Goal: Task Accomplishment & Management: Manage account settings

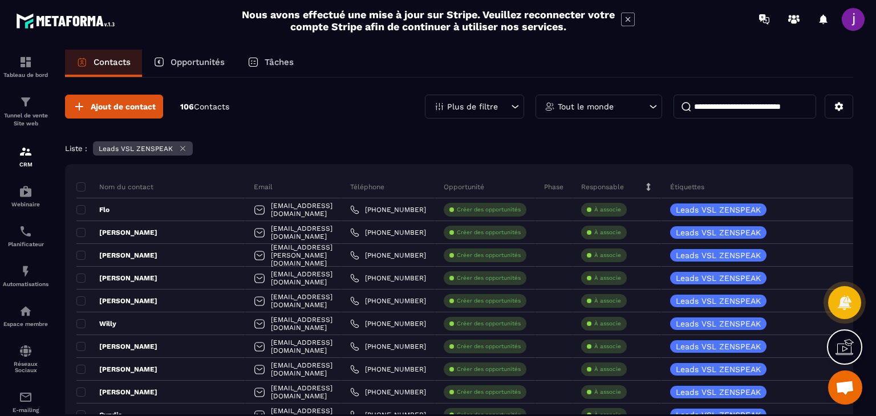
click at [175, 58] on p "Opportunités" at bounding box center [197, 62] width 54 height 10
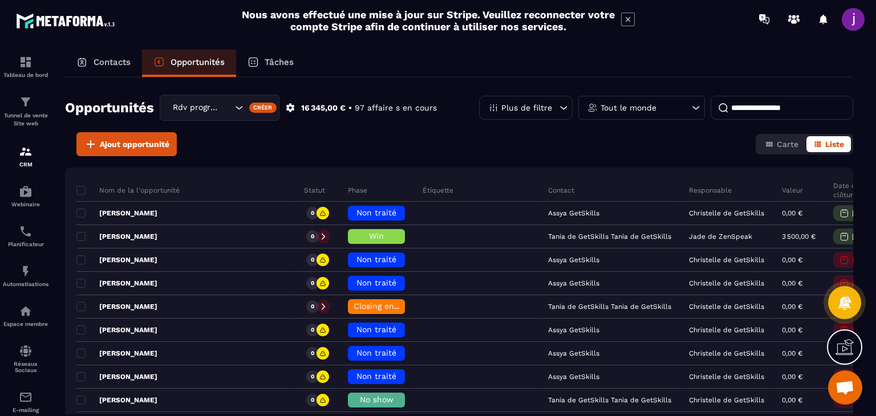
click at [766, 108] on input at bounding box center [781, 108] width 143 height 24
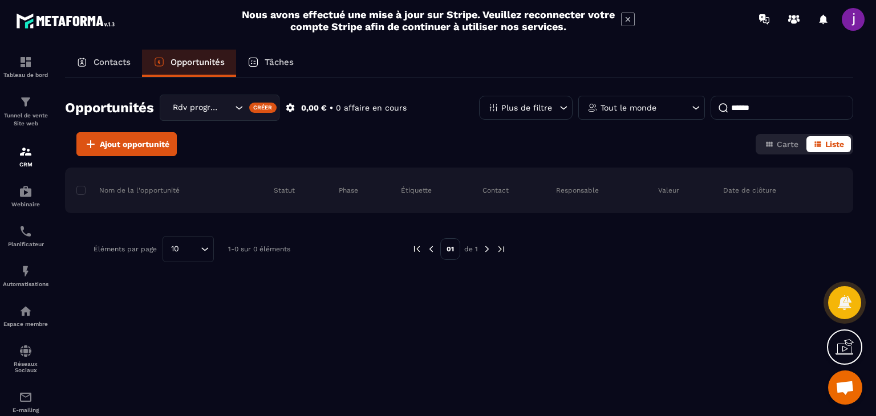
type input "*******"
drag, startPoint x: 770, startPoint y: 110, endPoint x: 578, endPoint y: 113, distance: 192.2
click at [578, 113] on div "Plus de filtre Tout le monde *******" at bounding box center [666, 108] width 374 height 24
type input "*"
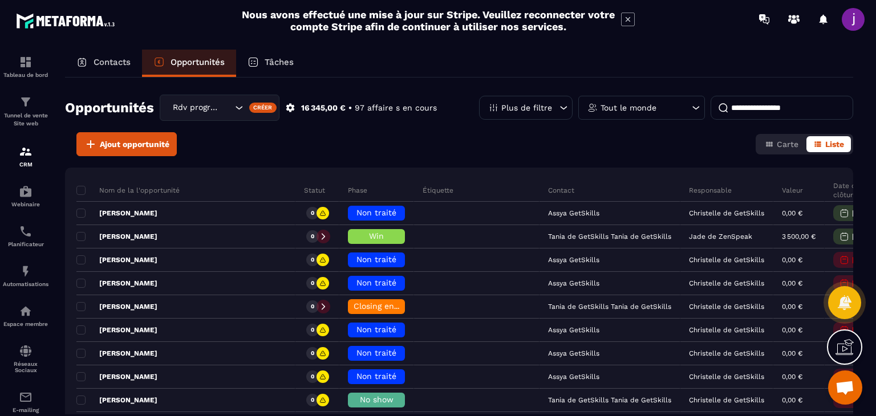
click at [764, 105] on input at bounding box center [781, 108] width 143 height 24
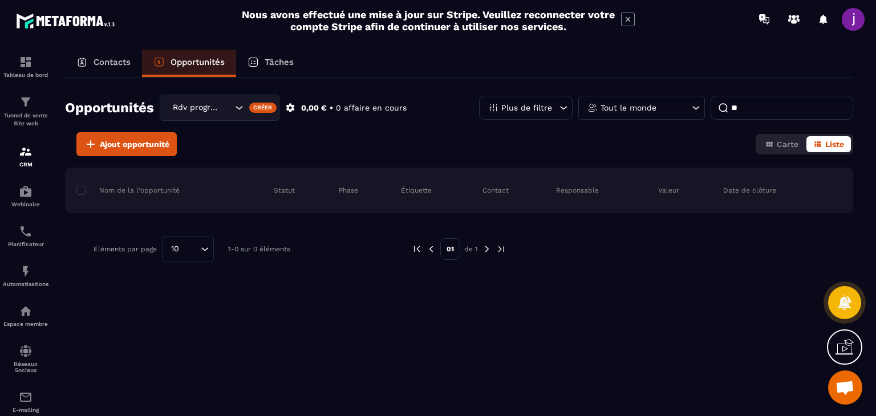
type input "*"
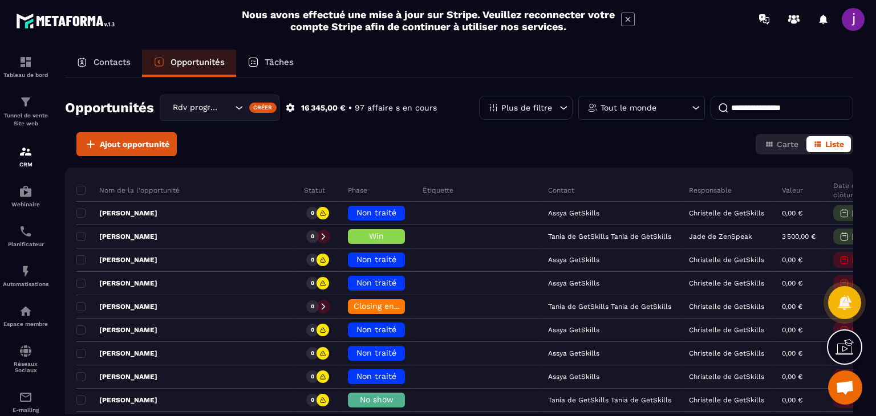
click at [246, 160] on div "Opportunités Rdv programmé Créer 16 345,00 € • 97 affaire s en cours Plus de fi…" at bounding box center [459, 246] width 788 height 337
click at [113, 68] on div "Contacts" at bounding box center [103, 63] width 77 height 27
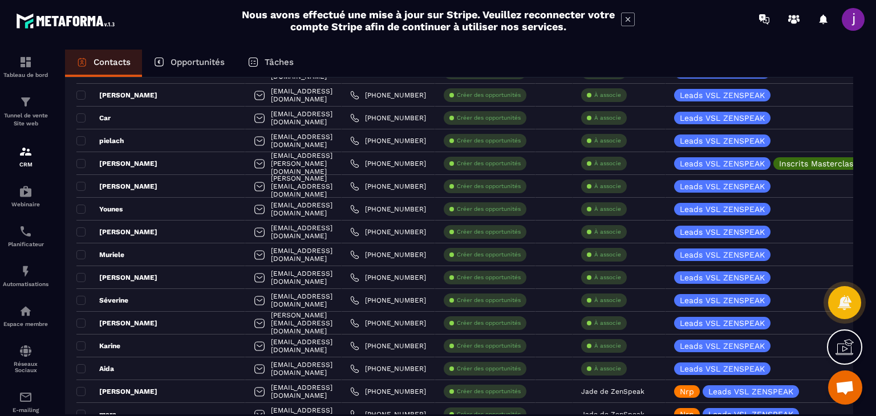
scroll to position [1197, 0]
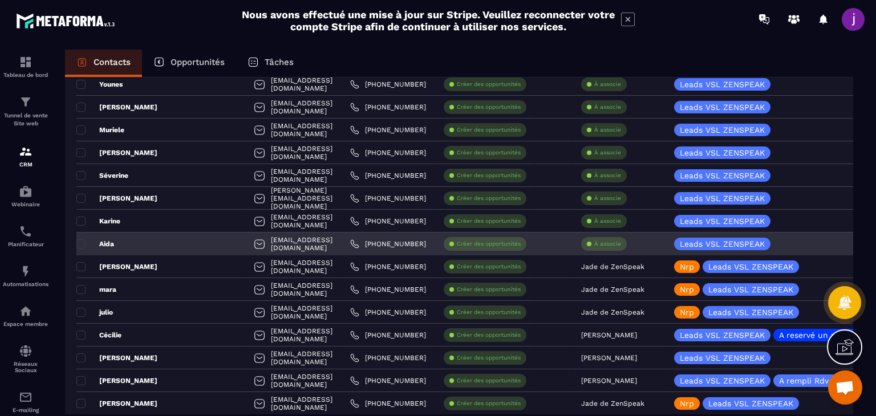
click at [556, 241] on div at bounding box center [553, 244] width 37 height 23
click at [593, 247] on div "À associe" at bounding box center [604, 244] width 46 height 14
click at [607, 246] on p "À associe" at bounding box center [607, 244] width 27 height 8
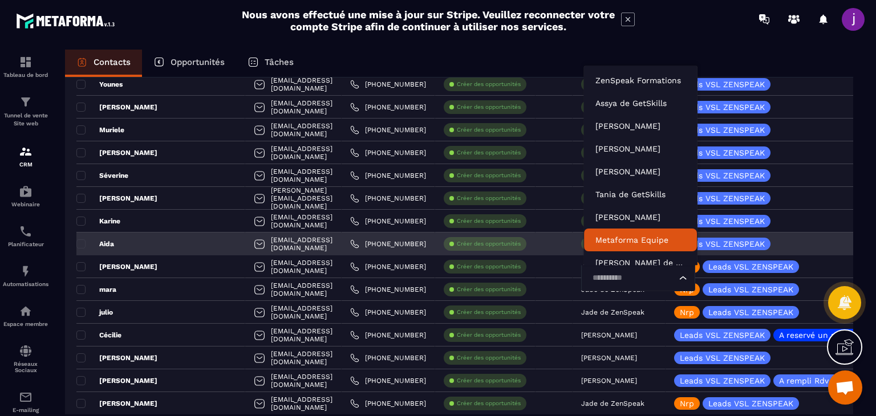
scroll to position [9, 0]
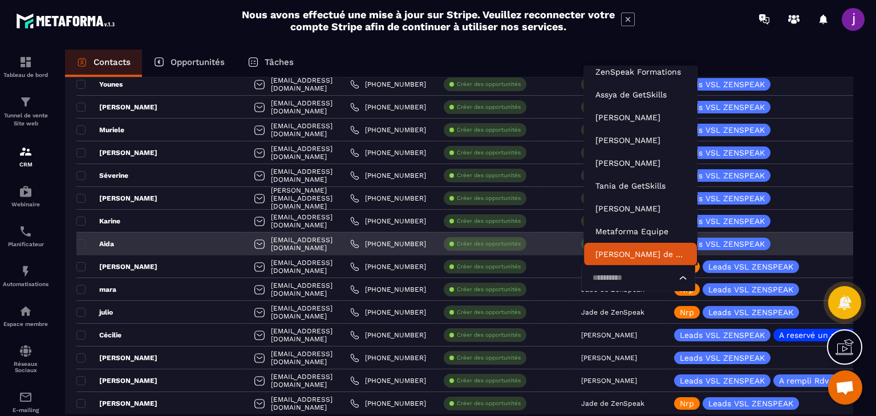
click at [613, 272] on input "Search for option" at bounding box center [632, 278] width 88 height 13
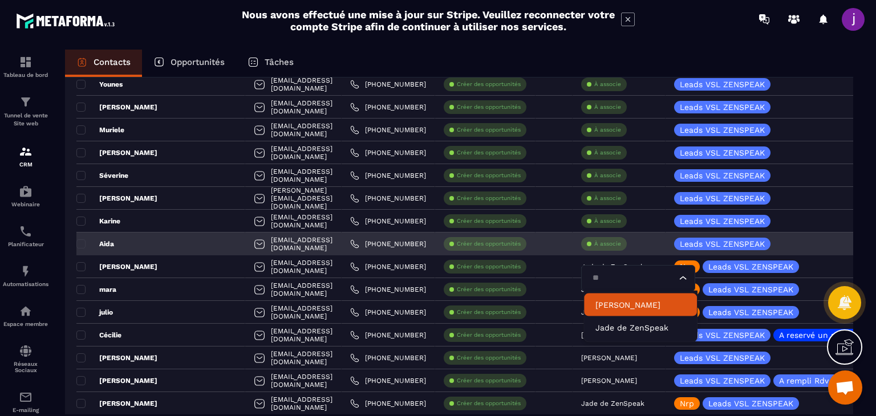
type input "***"
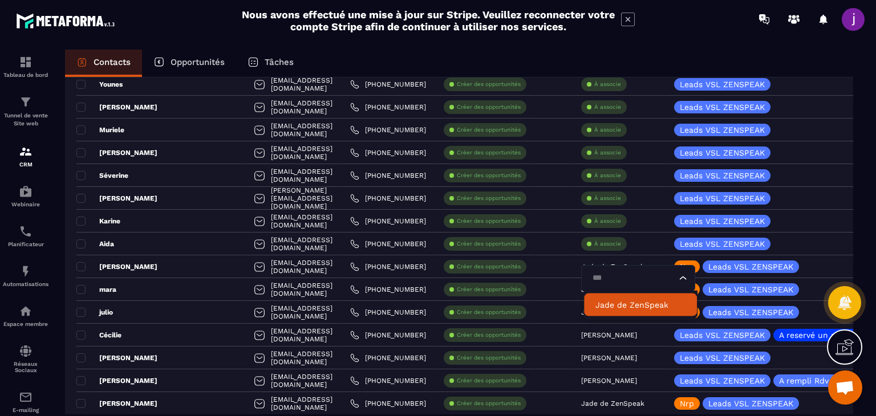
click at [615, 301] on p "Jade de ZenSpeak" at bounding box center [640, 304] width 90 height 11
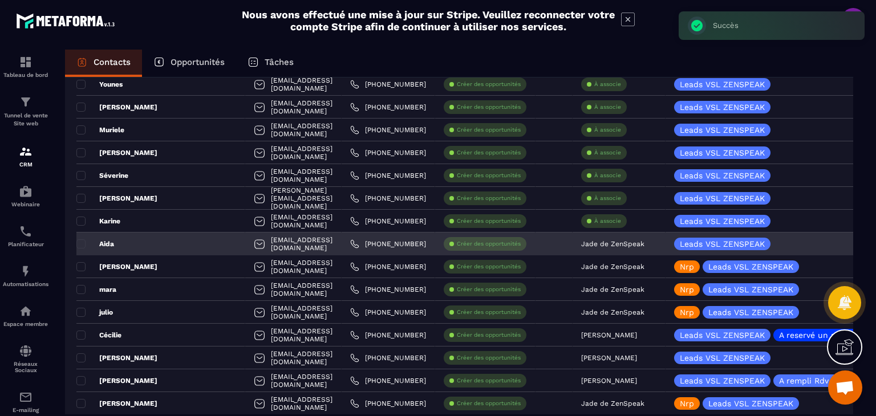
click at [153, 235] on div "Aida" at bounding box center [160, 244] width 169 height 23
